Goal: Find specific page/section: Find specific page/section

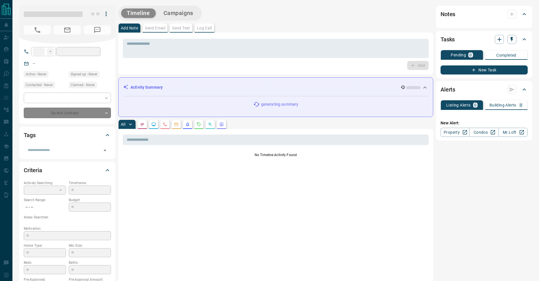
type input "**"
type input "**********"
type input "*"
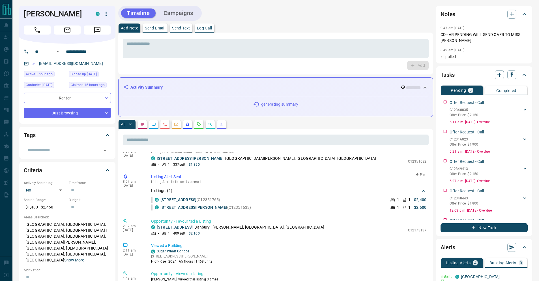
scroll to position [51, 0]
click at [179, 228] on link "[STREET_ADDRESS]" at bounding box center [175, 226] width 36 height 5
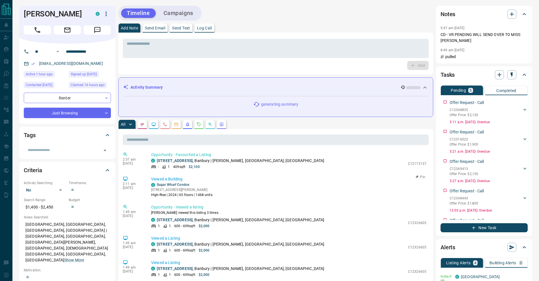
scroll to position [118, 0]
click at [192, 220] on link "[STREET_ADDRESS]" at bounding box center [175, 219] width 36 height 5
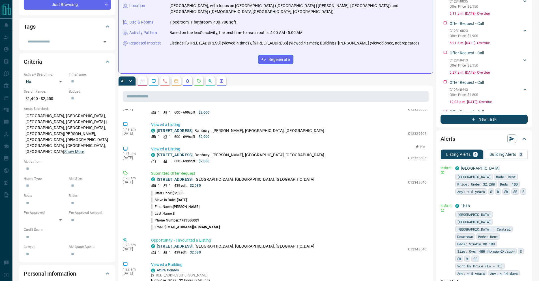
scroll to position [218, 0]
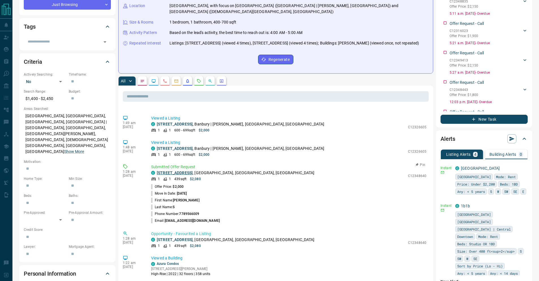
click at [186, 173] on link "[STREET_ADDRESS]" at bounding box center [175, 172] width 36 height 5
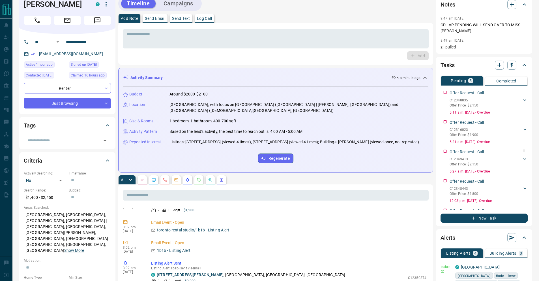
scroll to position [8, 0]
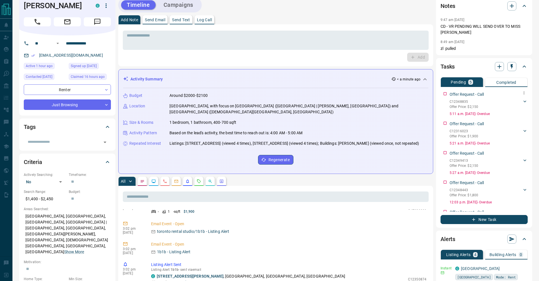
click at [465, 103] on div "C12348835 Offer Price: $2,150" at bounding box center [488, 104] width 78 height 12
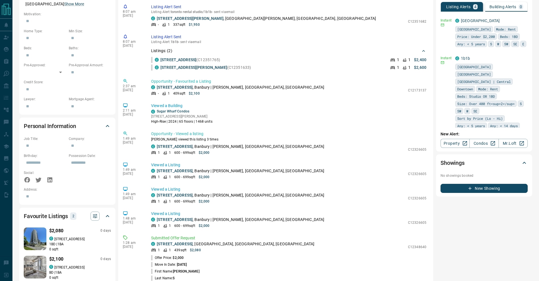
scroll to position [289, 0]
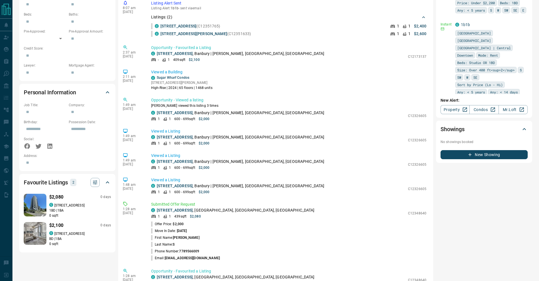
click at [33, 223] on img at bounding box center [35, 233] width 30 height 23
click at [42, 193] on img at bounding box center [35, 204] width 30 height 23
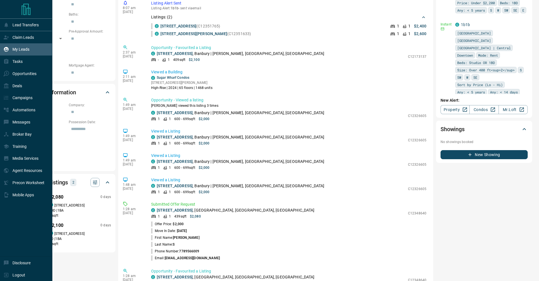
click at [10, 50] on div "My Leads" at bounding box center [16, 49] width 26 height 9
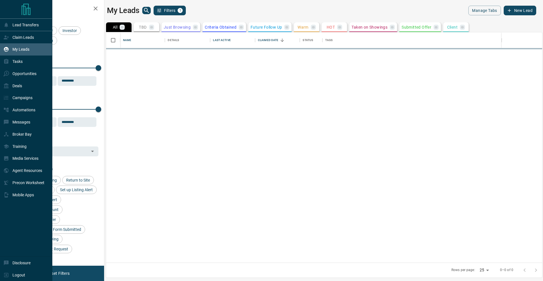
scroll to position [226, 432]
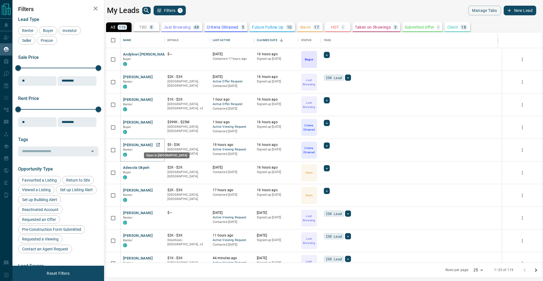
click at [157, 145] on icon "Open in New Tab" at bounding box center [158, 144] width 5 height 5
